Goal: Information Seeking & Learning: Check status

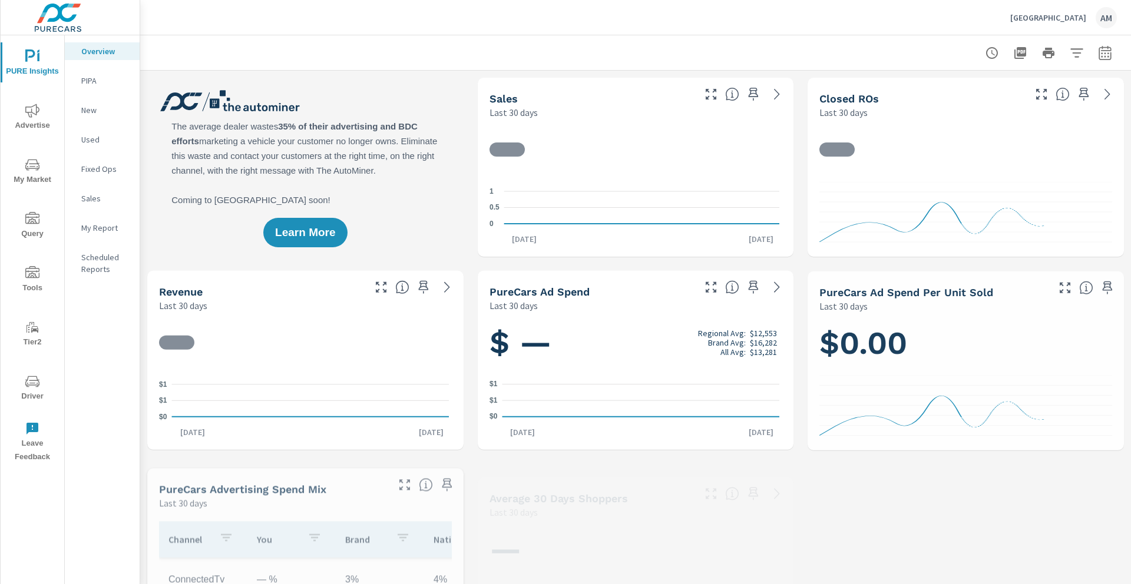
scroll to position [1, 0]
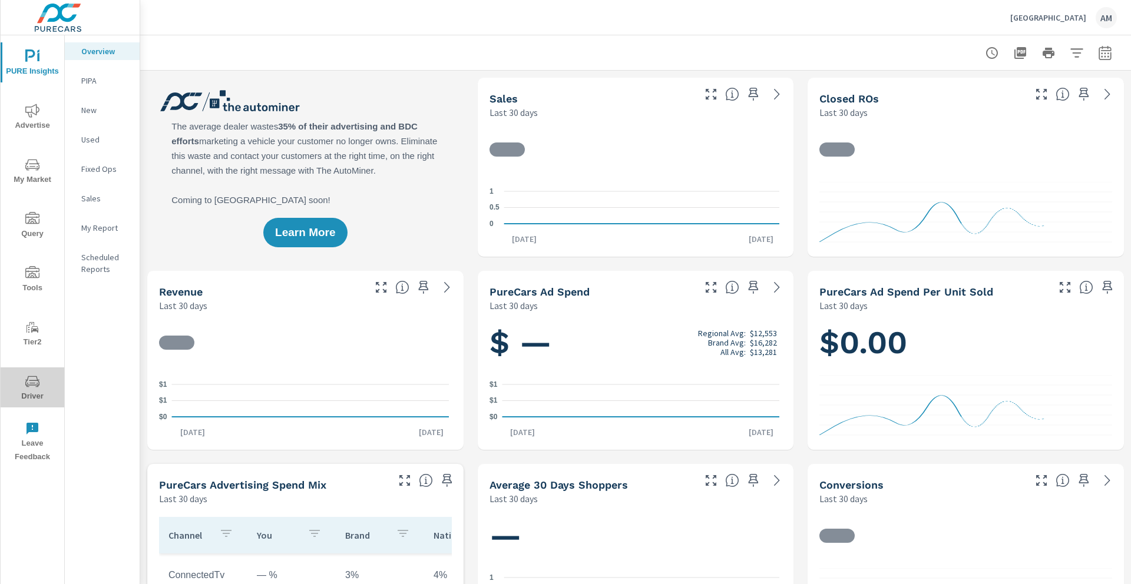
click at [35, 382] on icon "nav menu" at bounding box center [32, 382] width 14 height 14
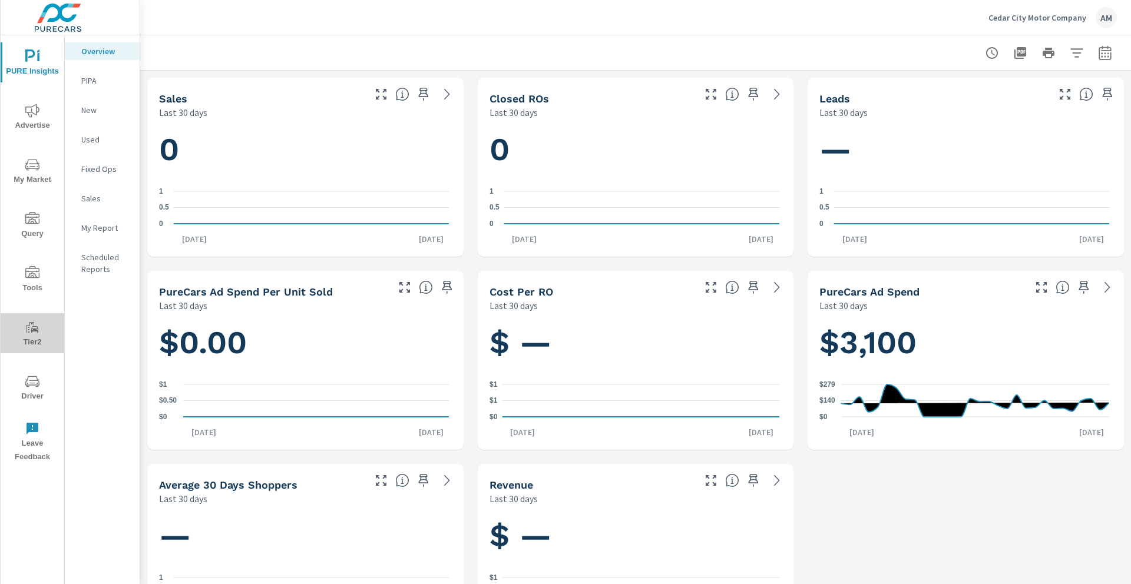
click at [42, 339] on span "Tier2" at bounding box center [32, 334] width 57 height 29
